Goal: Task Accomplishment & Management: Use online tool/utility

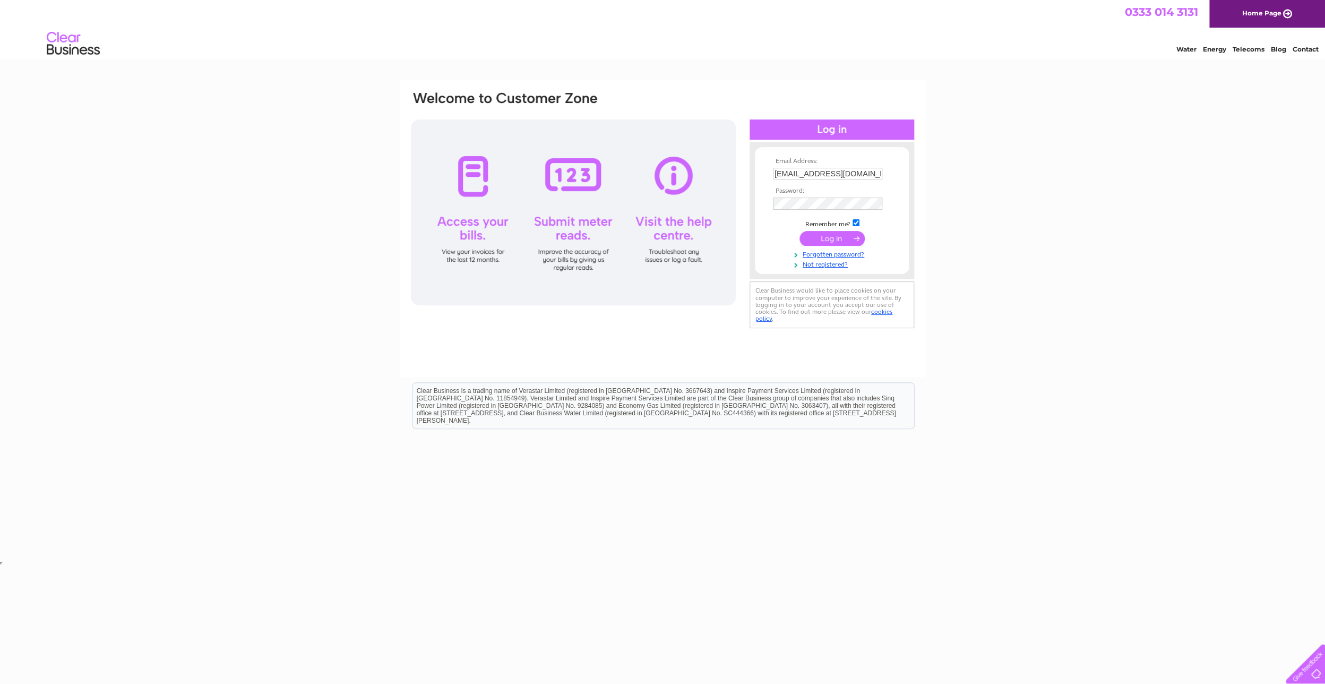
click at [832, 238] on input "submit" at bounding box center [832, 238] width 65 height 15
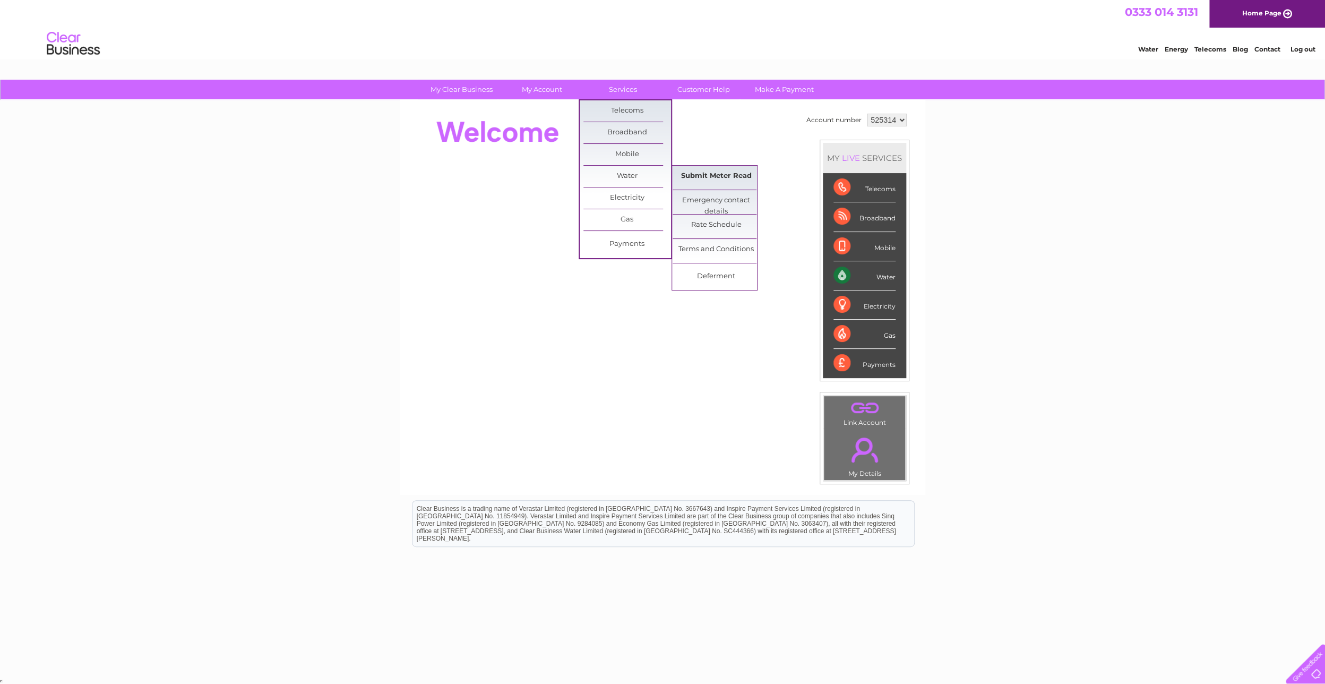
click at [718, 179] on link "Submit Meter Read" at bounding box center [717, 176] width 88 height 21
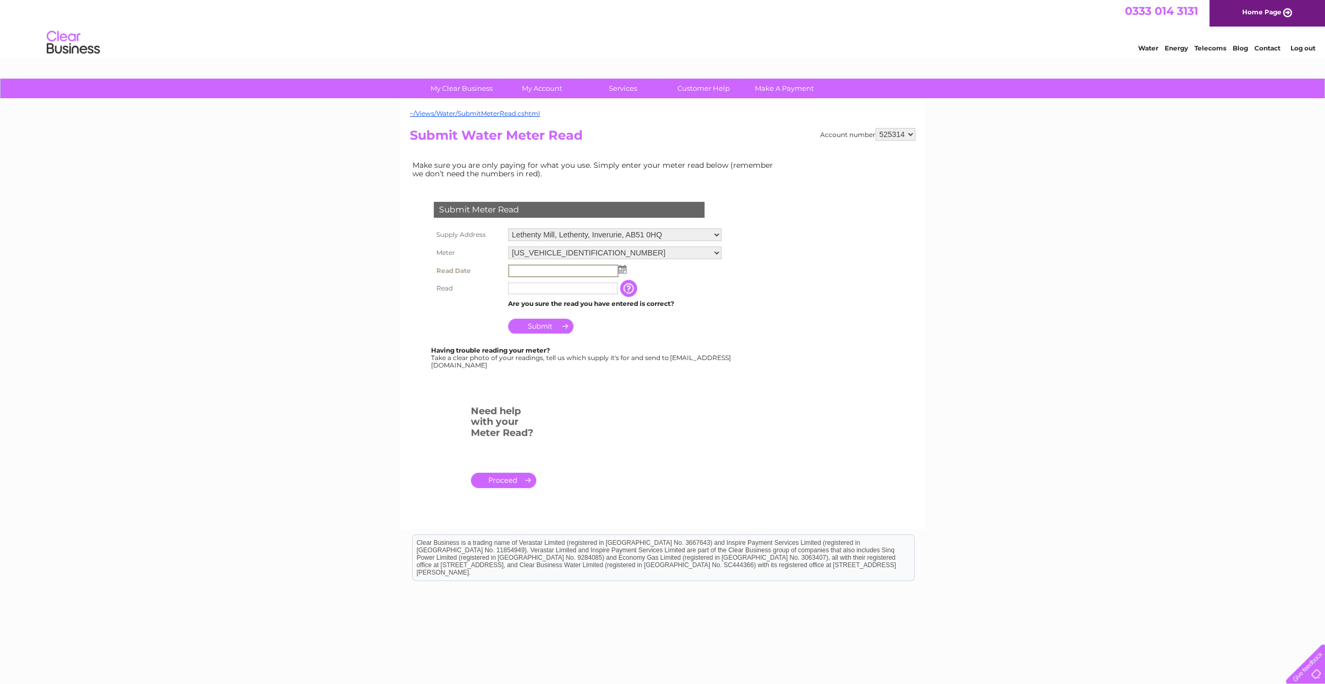
click at [544, 273] on input "text" at bounding box center [563, 270] width 110 height 13
click at [624, 271] on img at bounding box center [623, 269] width 8 height 8
click at [571, 315] on link "3" at bounding box center [568, 316] width 17 height 11
type input "[DATE]"
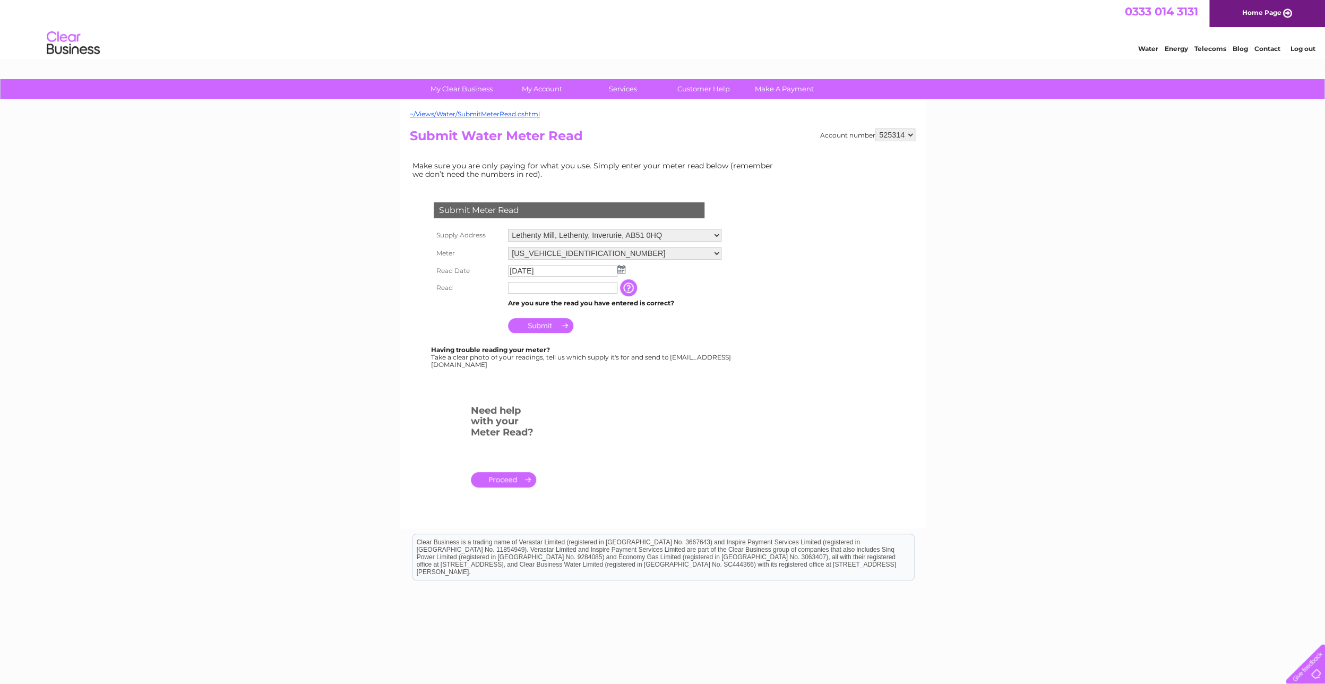
scroll to position [0, 0]
click at [562, 290] on input "text" at bounding box center [563, 288] width 110 height 13
type input "462"
click at [544, 326] on input "Submit" at bounding box center [540, 326] width 65 height 15
